Goal: Find specific page/section: Find specific page/section

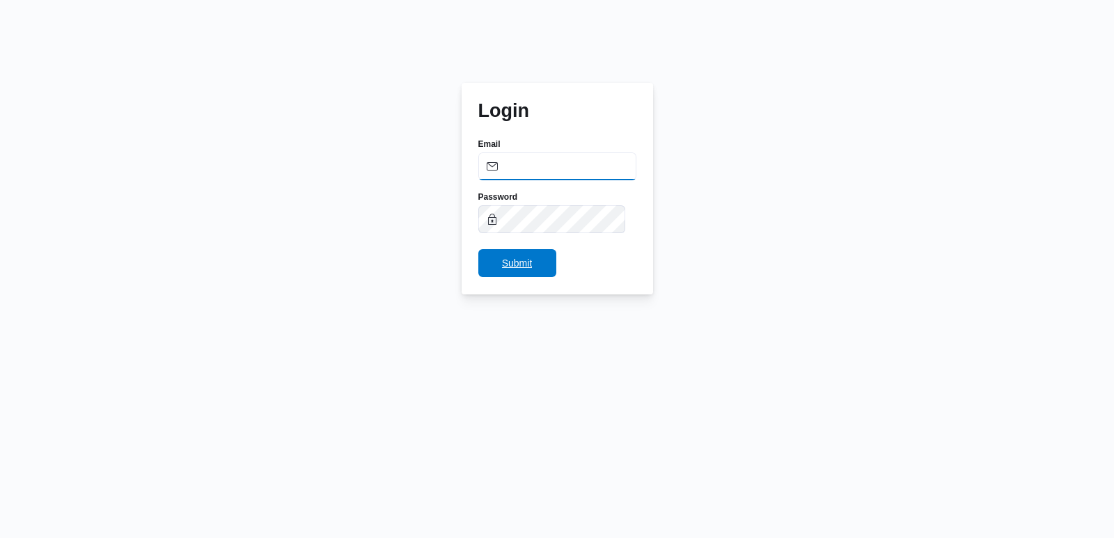
type input "[PERSON_NAME][EMAIL_ADDRESS][PERSON_NAME][DOMAIN_NAME]"
click at [521, 258] on span "Submit" at bounding box center [517, 263] width 31 height 17
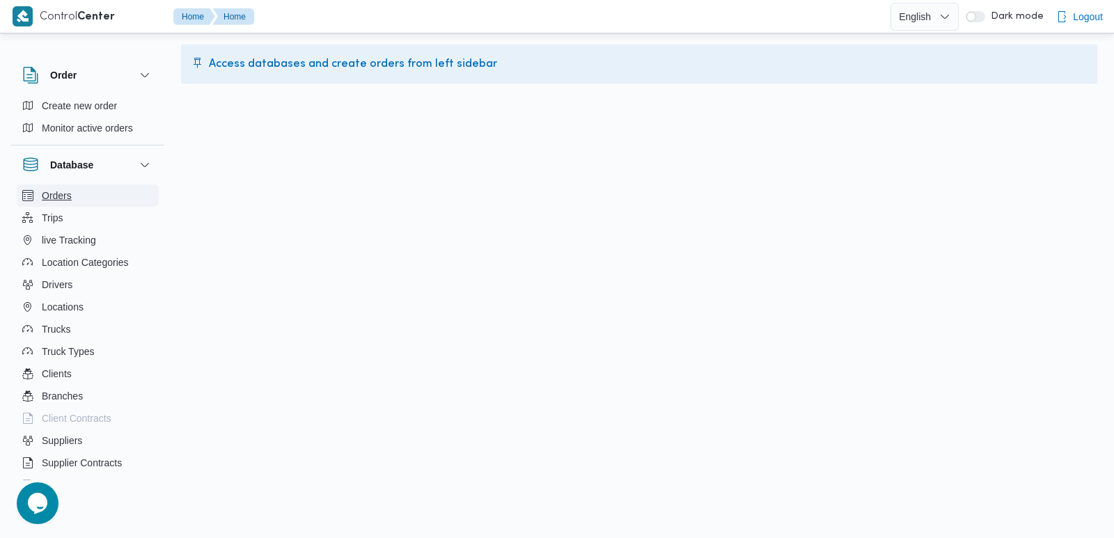
click at [36, 189] on button "Orders" at bounding box center [88, 196] width 142 height 22
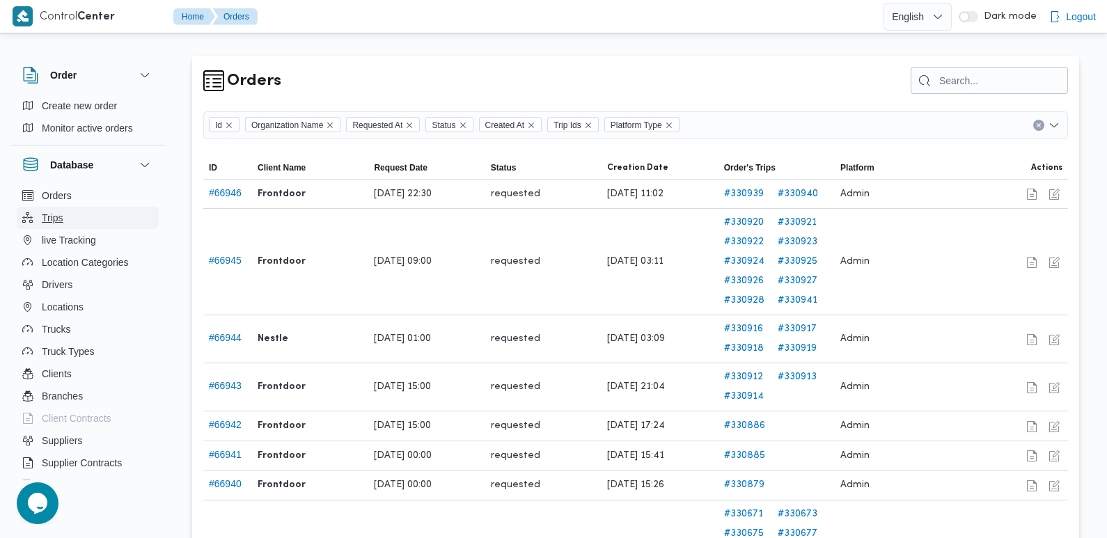
click at [75, 211] on button "Trips" at bounding box center [88, 218] width 142 height 22
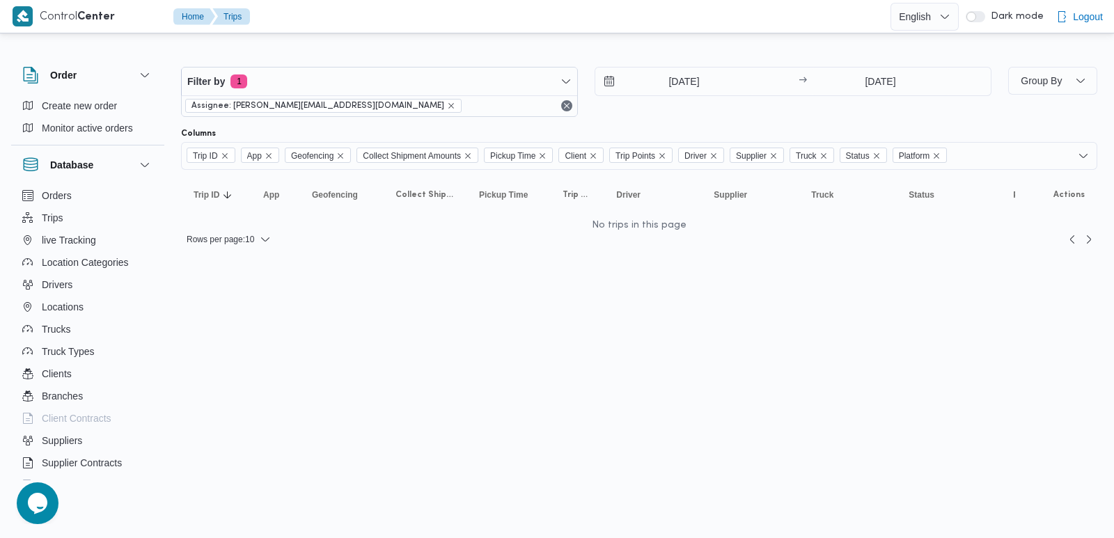
click at [340, 107] on span "Assignee: [PERSON_NAME][EMAIL_ADDRESS][DOMAIN_NAME]" at bounding box center [323, 106] width 277 height 14
click at [332, 111] on span "Assignee: [PERSON_NAME][EMAIL_ADDRESS][DOMAIN_NAME]" at bounding box center [324, 106] width 264 height 13
click at [447, 107] on icon "remove selected entity" at bounding box center [451, 106] width 8 height 8
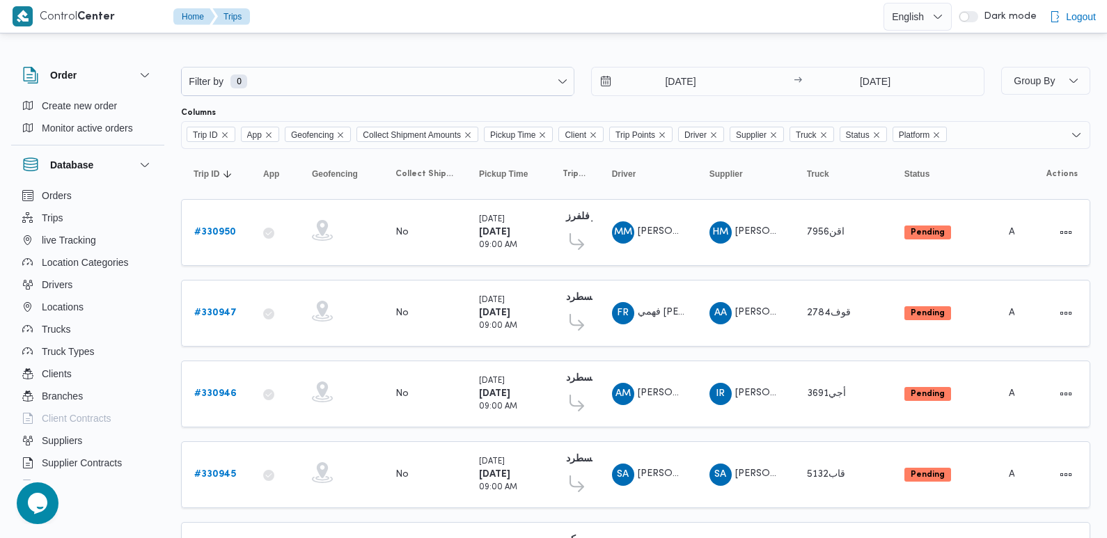
click at [35, 190] on button "Orders" at bounding box center [88, 196] width 142 height 22
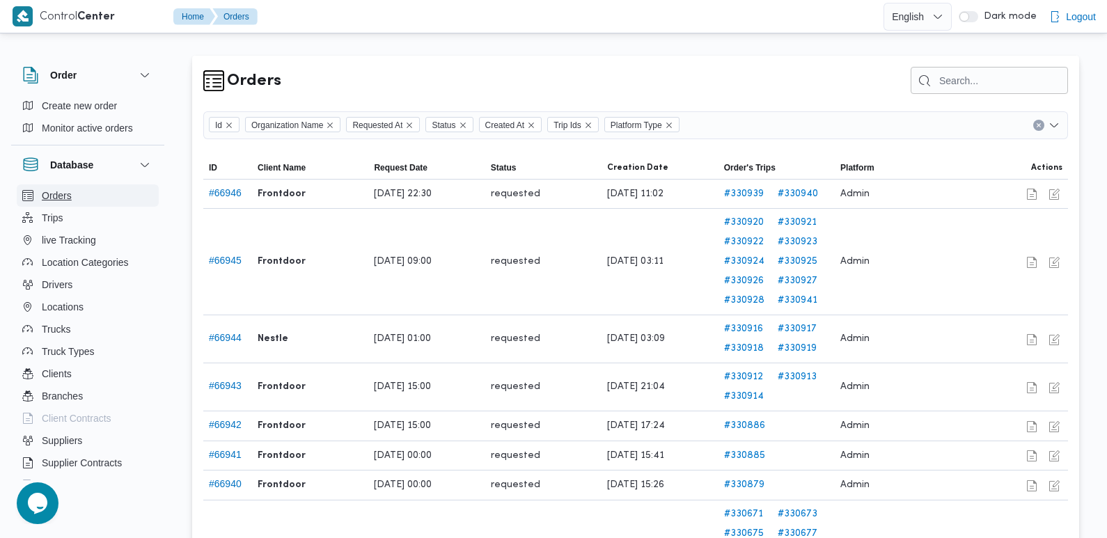
click at [72, 200] on button "Orders" at bounding box center [88, 196] width 142 height 22
click at [1096, 220] on div "Orders Id Organization Name Requested At Status Created At Trip Ids Platform Ty…" at bounding box center [545, 413] width 1107 height 755
click at [973, 23] on div "Dark mode" at bounding box center [998, 16] width 78 height 33
click at [973, 20] on button "button" at bounding box center [969, 16] width 20 height 11
